Goal: Information Seeking & Learning: Learn about a topic

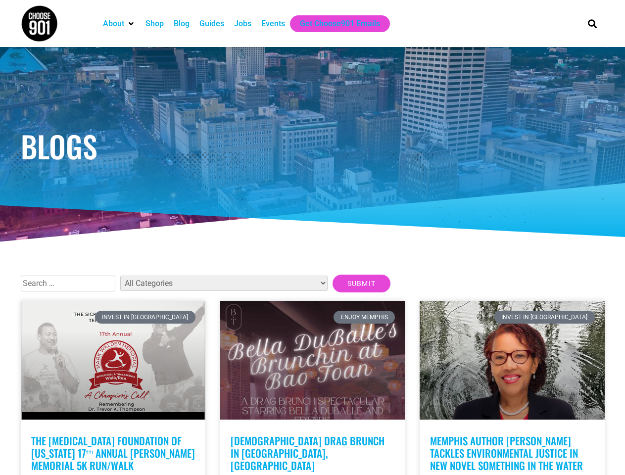
click at [312, 237] on div at bounding box center [313, 146] width 594 height 198
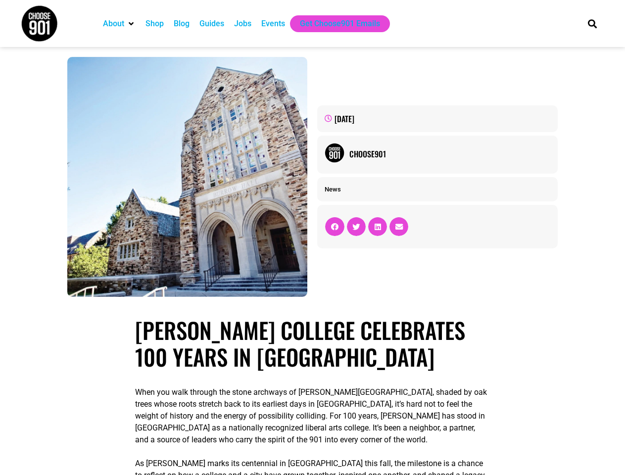
click at [312, 237] on div "September 9, 2025 Choose901 News" at bounding box center [437, 177] width 250 height 250
